Goal: Task Accomplishment & Management: Use online tool/utility

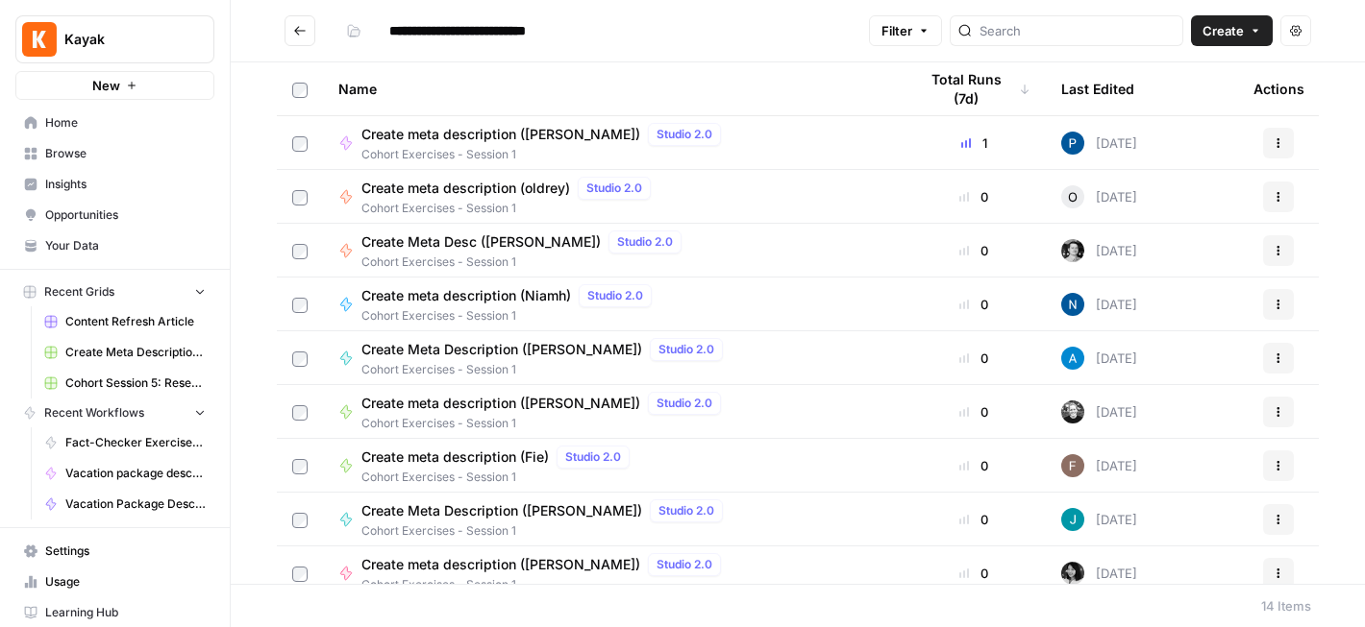
click at [305, 32] on icon "Go back" at bounding box center [299, 30] width 13 height 13
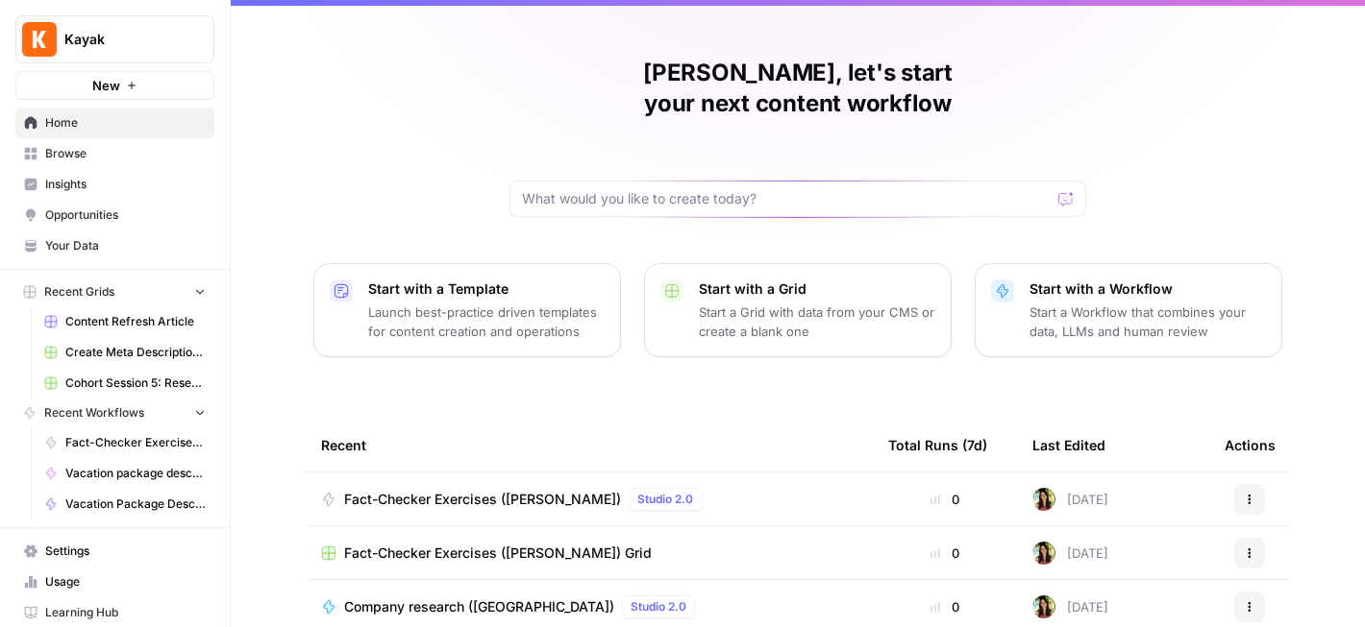
scroll to position [39, 0]
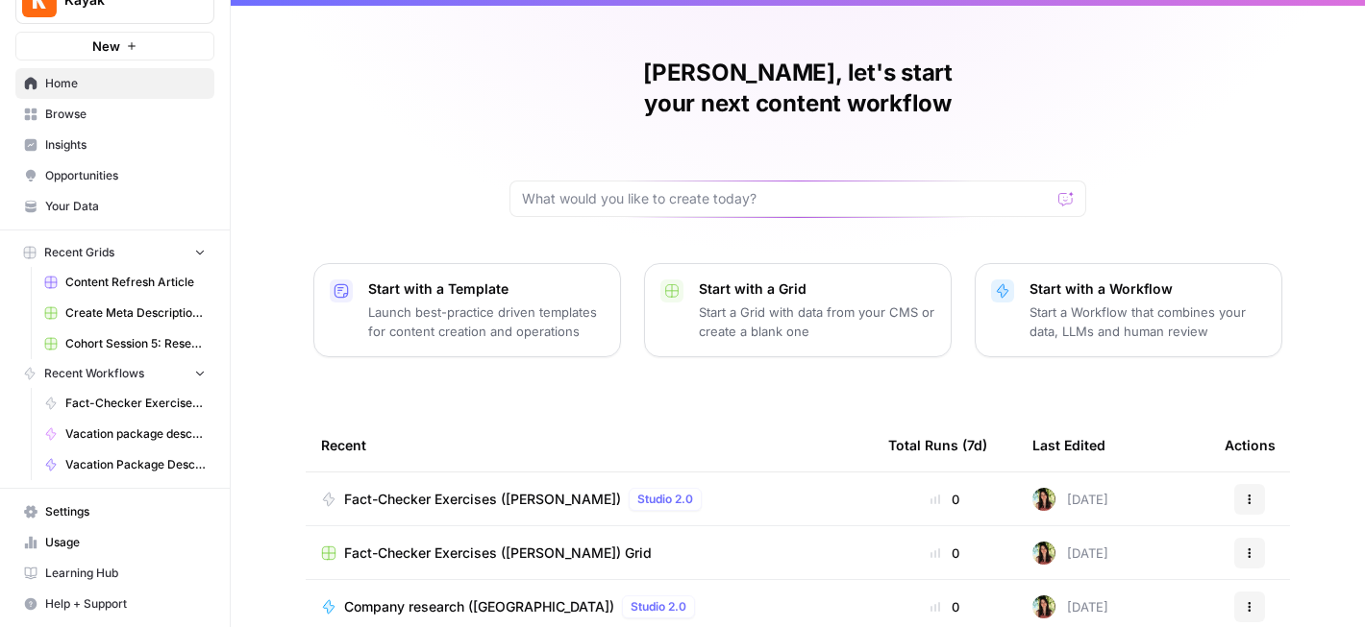
click at [113, 398] on span "Fact-Checker Exercises ([PERSON_NAME])" at bounding box center [135, 403] width 140 height 17
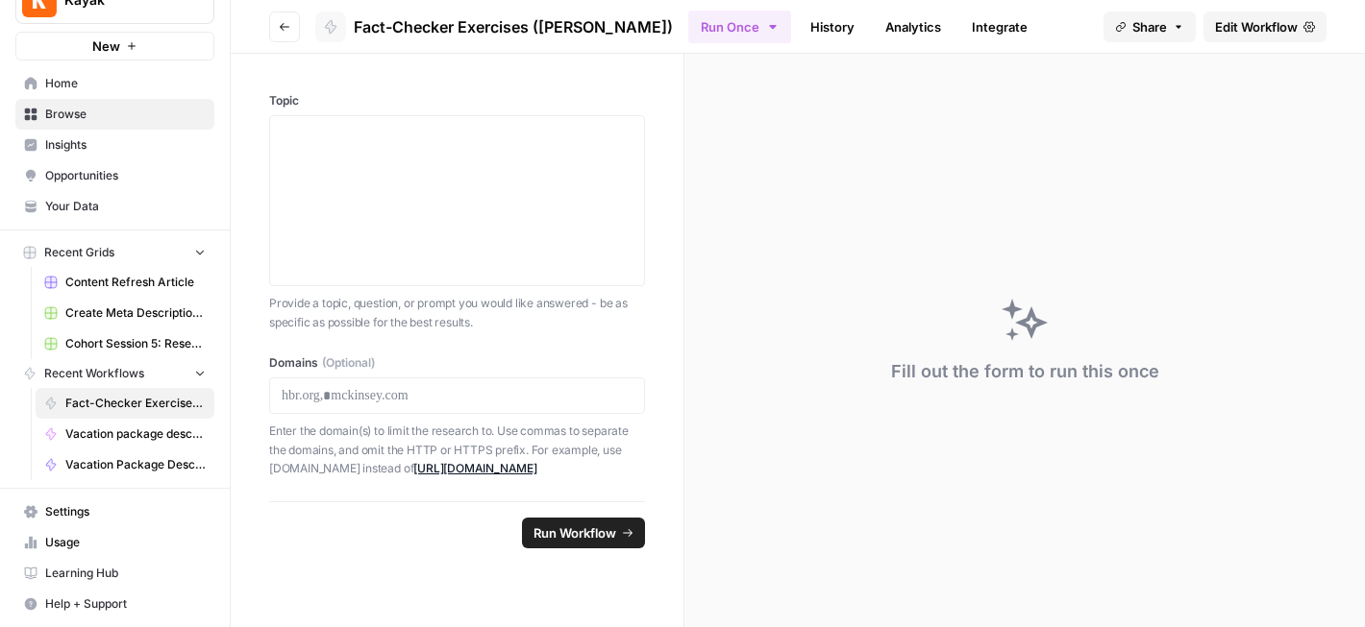
click at [80, 91] on span "Home" at bounding box center [125, 83] width 160 height 17
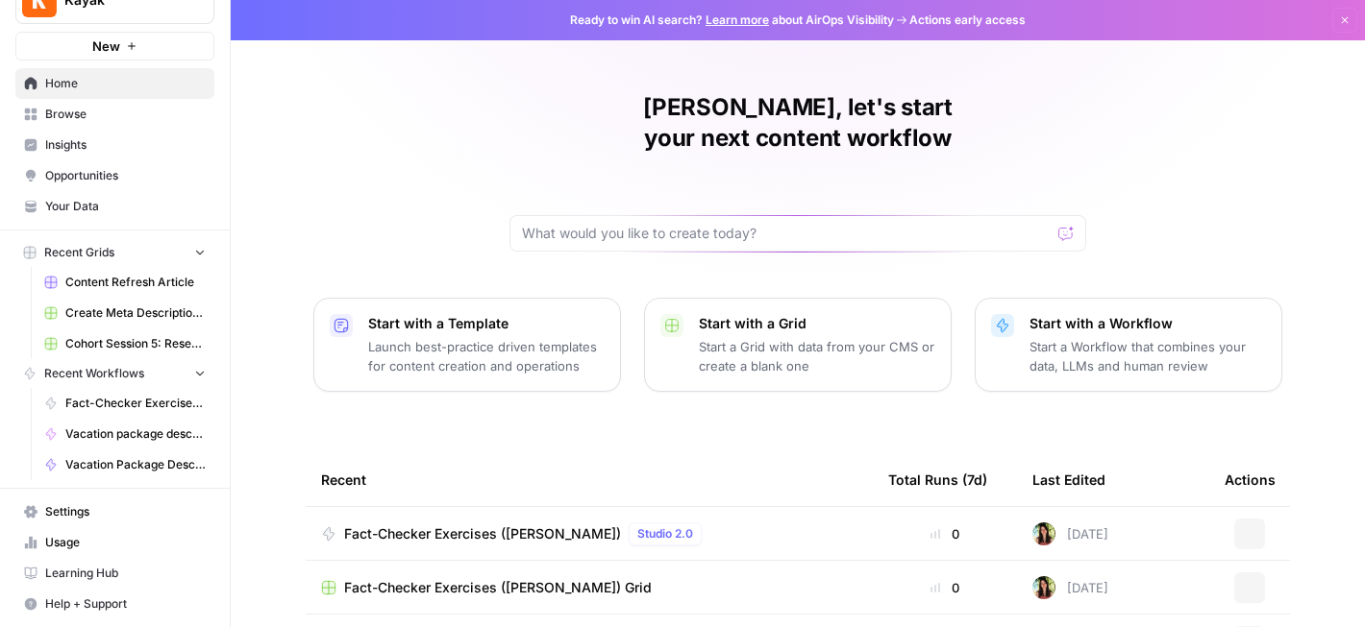
click at [74, 116] on span "Browse" at bounding box center [125, 114] width 160 height 17
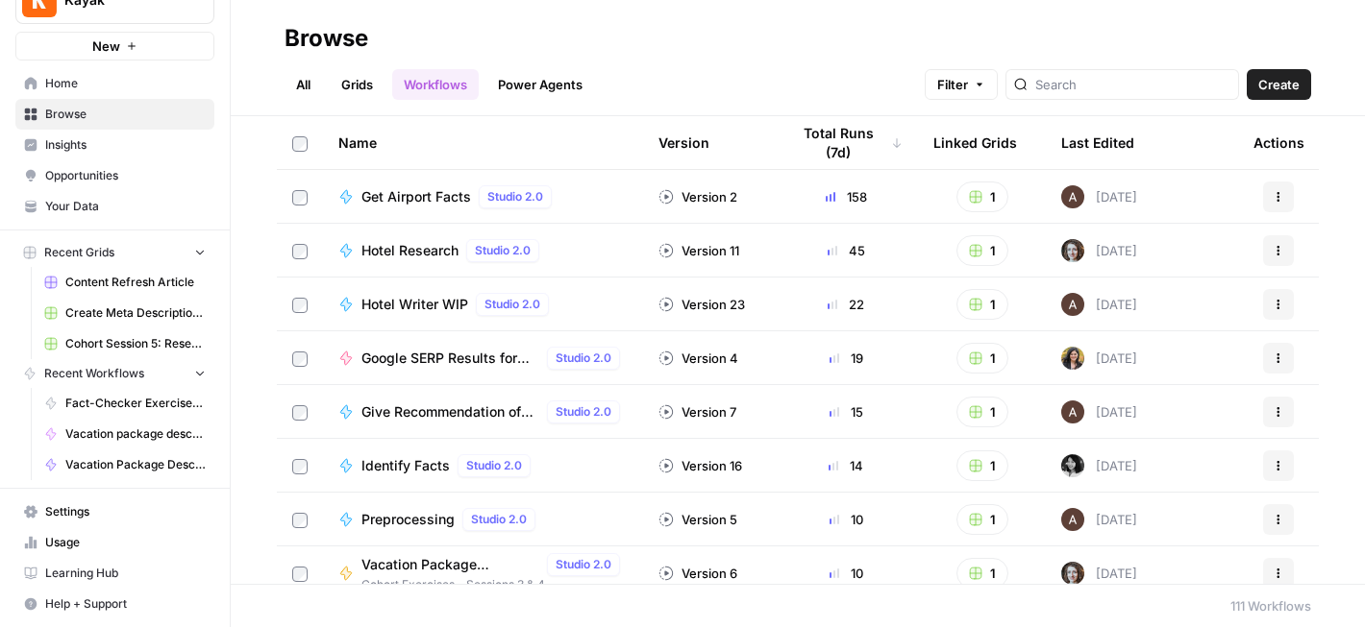
click at [284, 77] on link "All" at bounding box center [302, 84] width 37 height 31
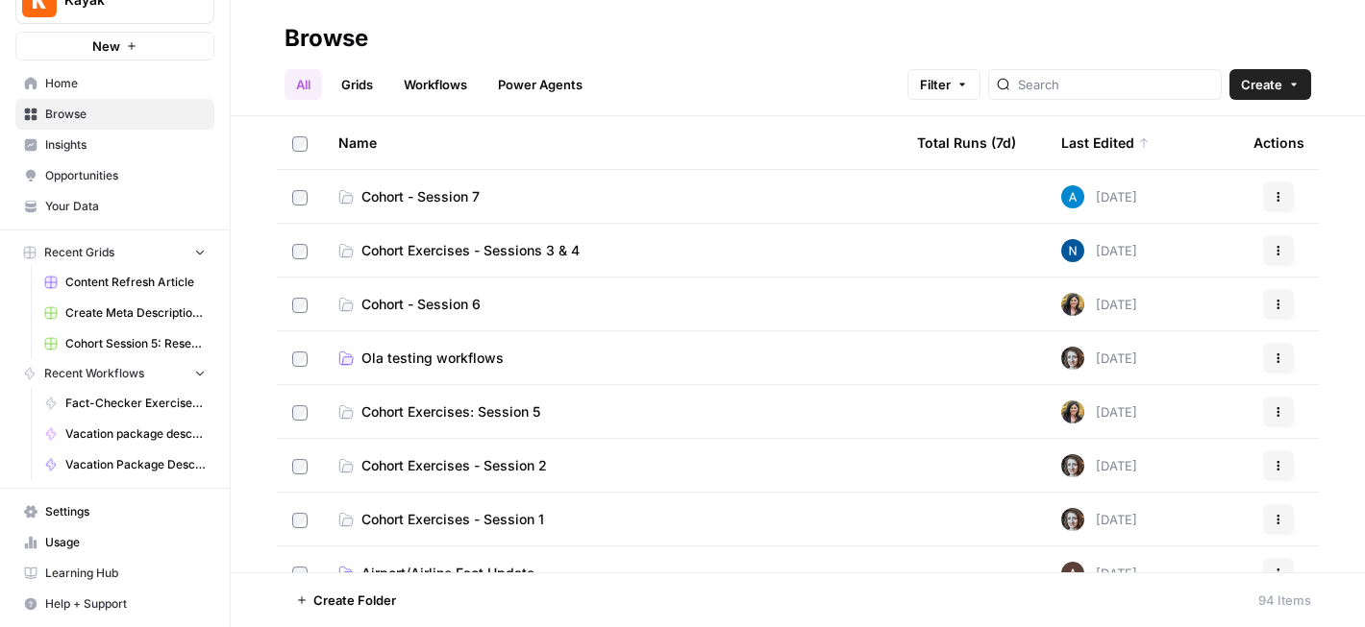
click at [409, 305] on span "Cohort - Session 6" at bounding box center [420, 304] width 119 height 19
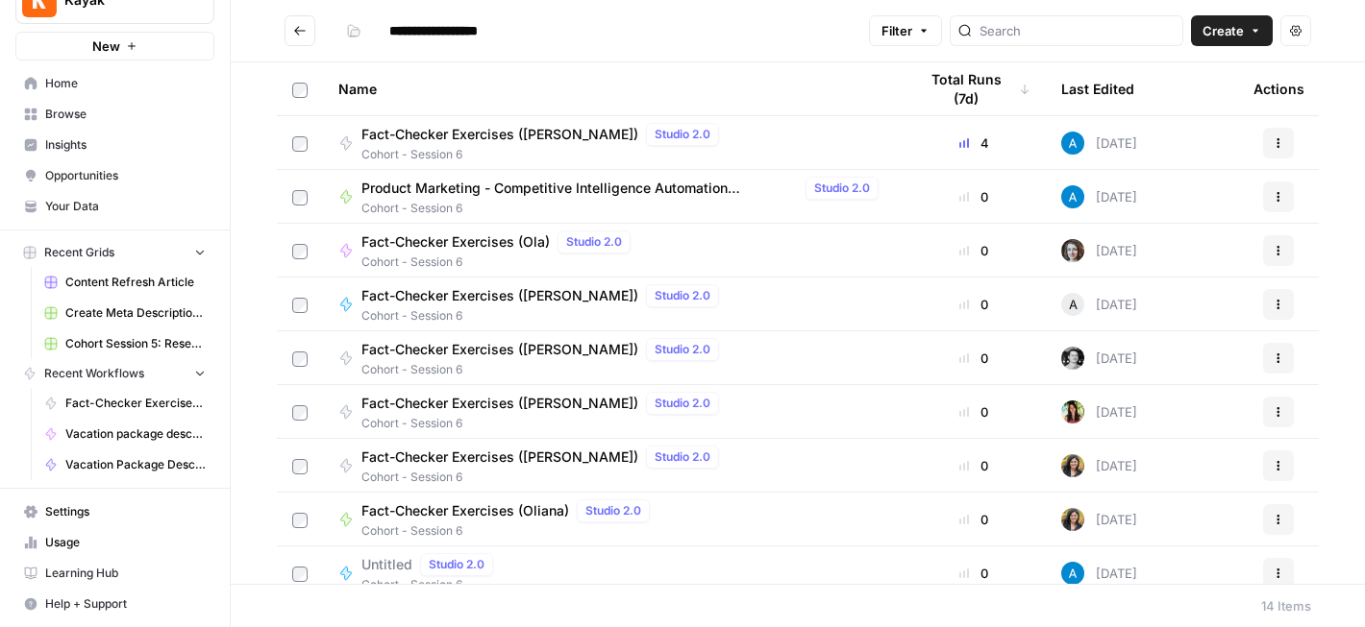
scroll to position [285, 0]
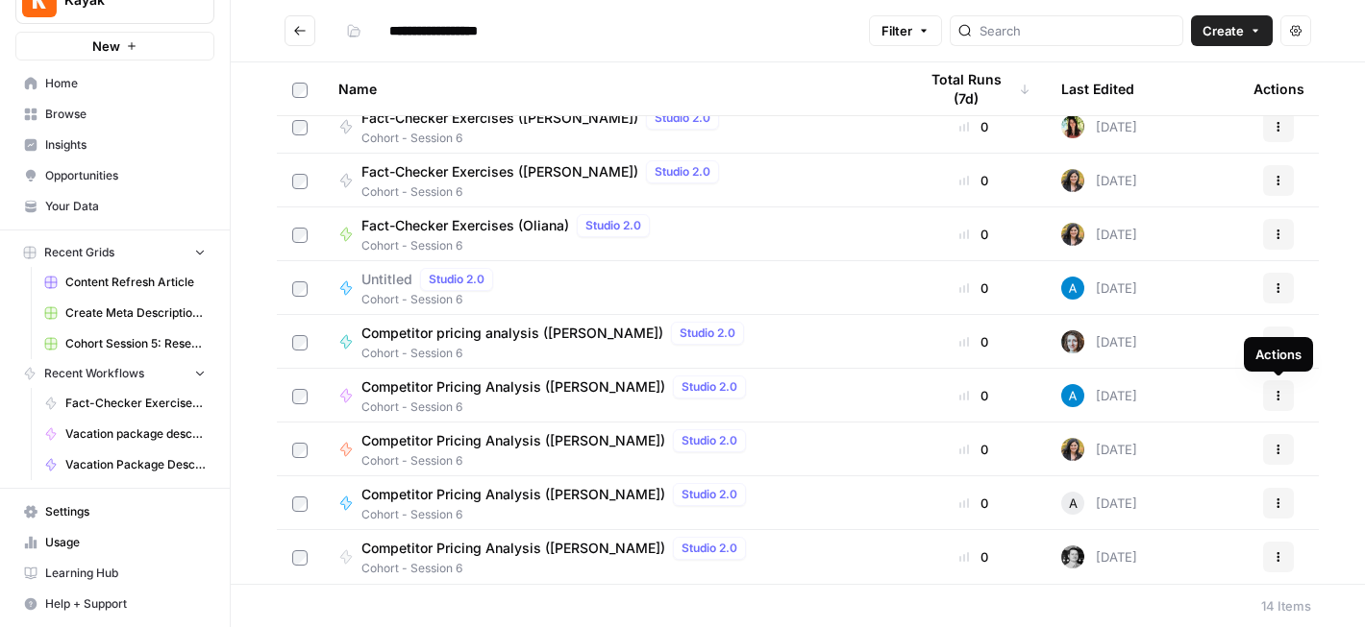
click at [1281, 381] on button "Actions" at bounding box center [1278, 396] width 31 height 31
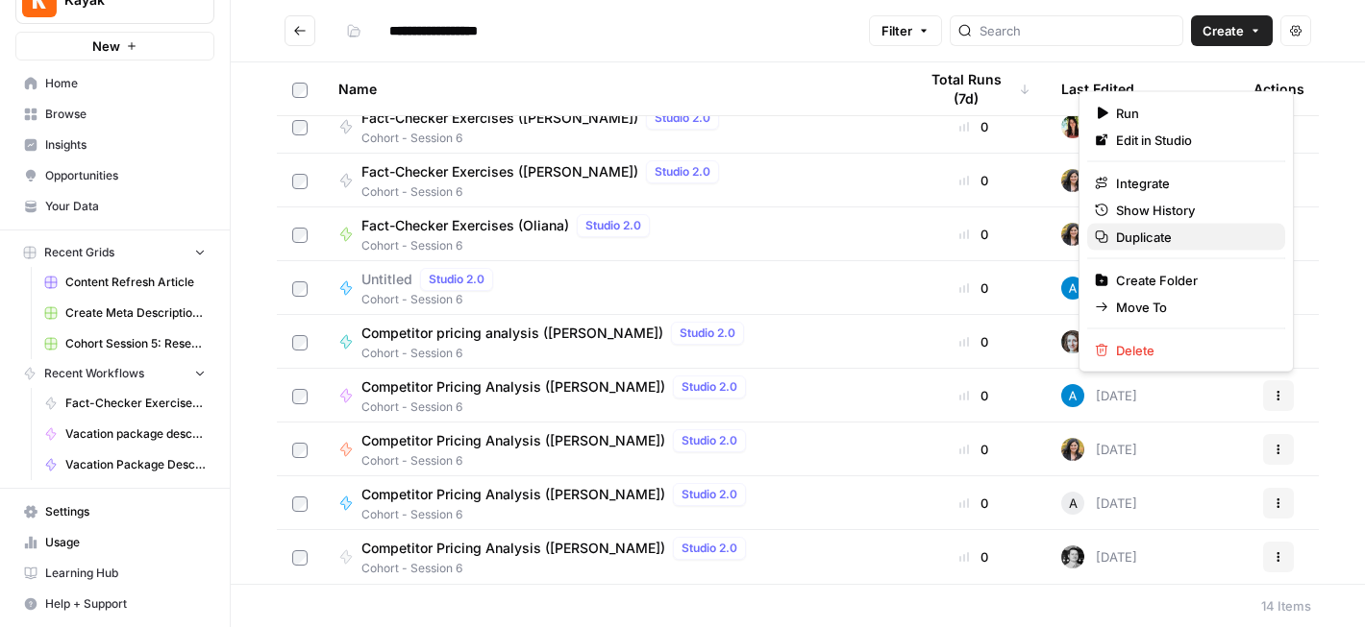
click at [1132, 232] on span "Duplicate" at bounding box center [1193, 237] width 154 height 19
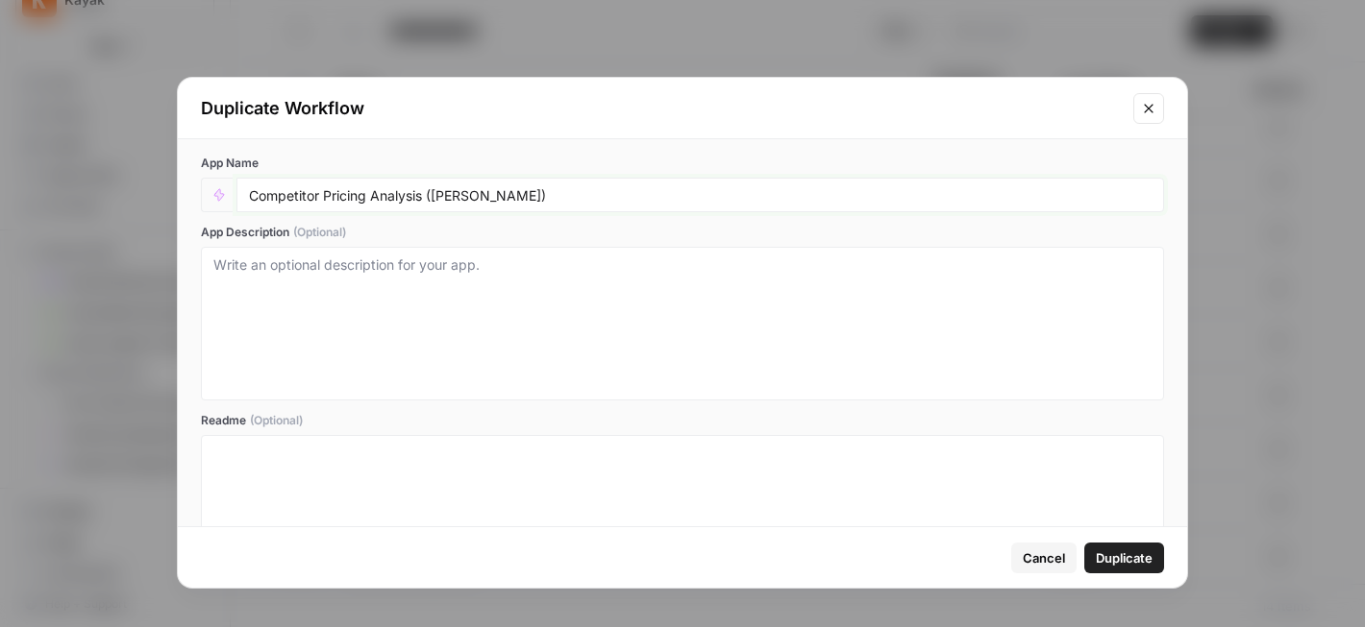
click at [463, 196] on input "Competitor Pricing Analysis ([PERSON_NAME])" at bounding box center [700, 194] width 902 height 17
type input "Competitor Pricing Analysis ([PERSON_NAME])"
click at [1128, 553] on span "Duplicate" at bounding box center [1123, 558] width 57 height 19
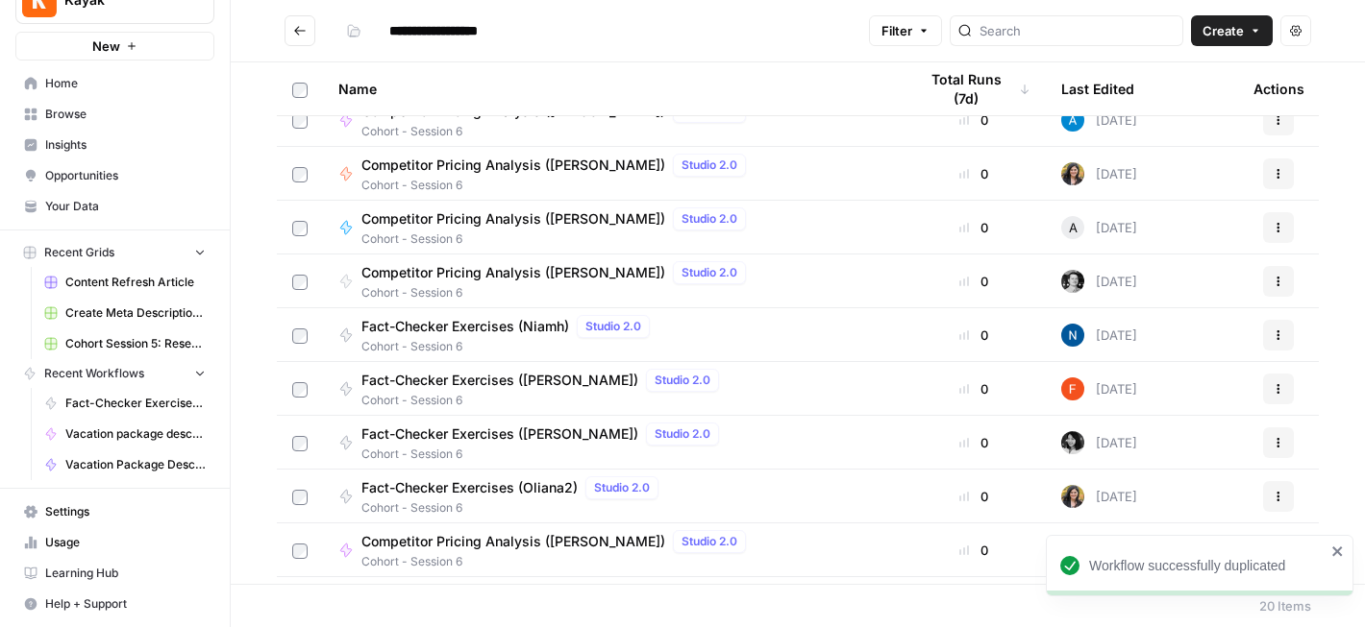
scroll to position [608, 0]
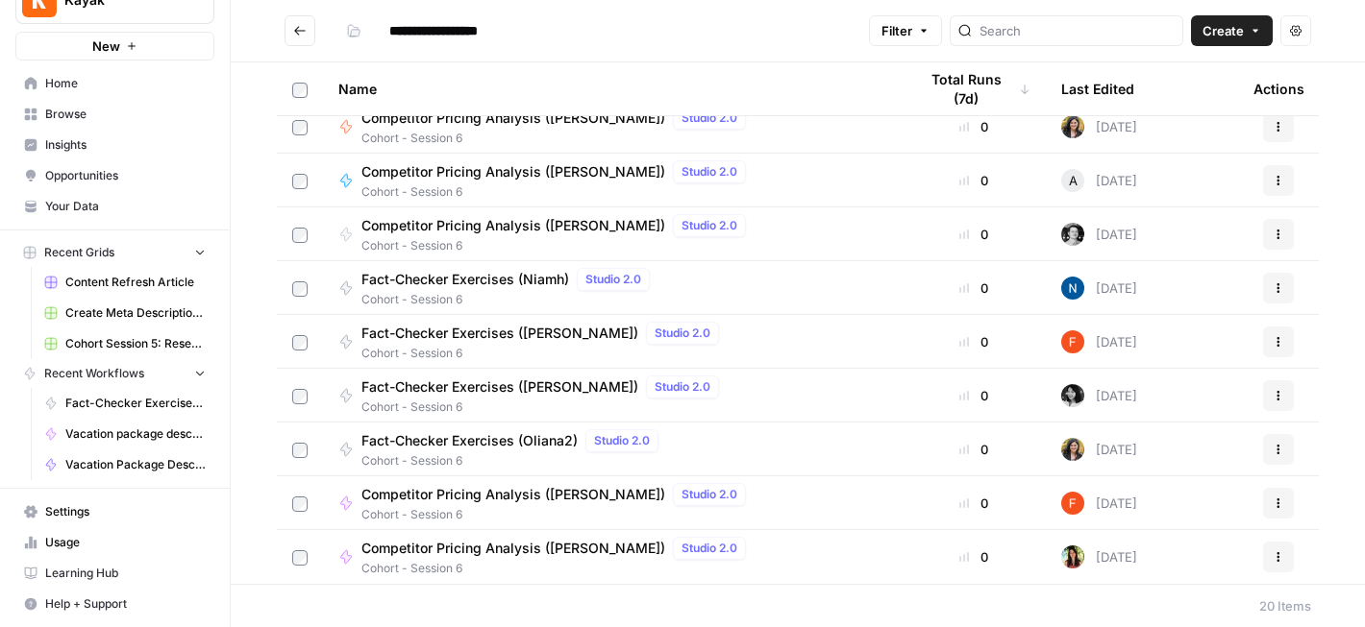
click at [478, 547] on span "Competitor Pricing Analysis ([PERSON_NAME])" at bounding box center [513, 548] width 304 height 19
